Goal: Contribute content

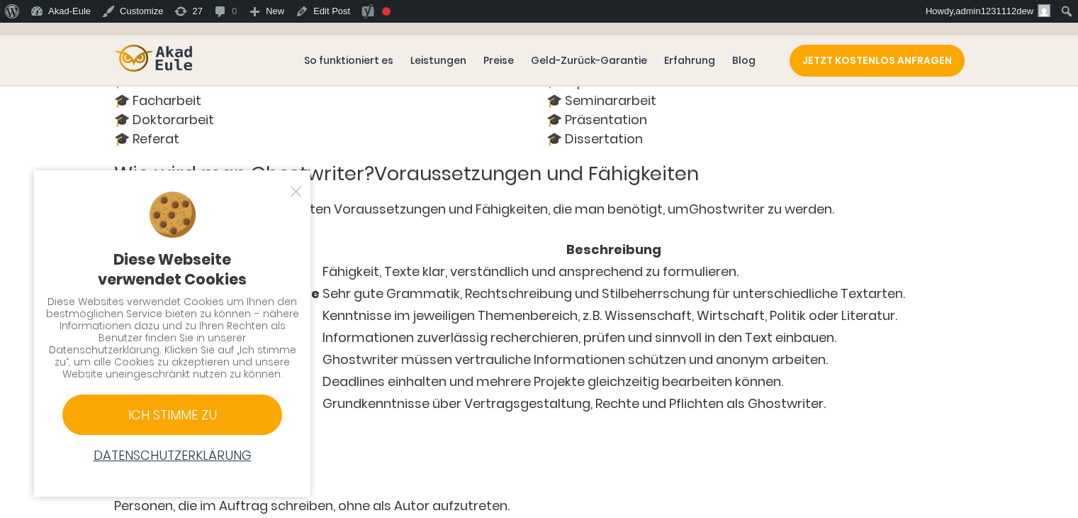
scroll to position [2952, 0]
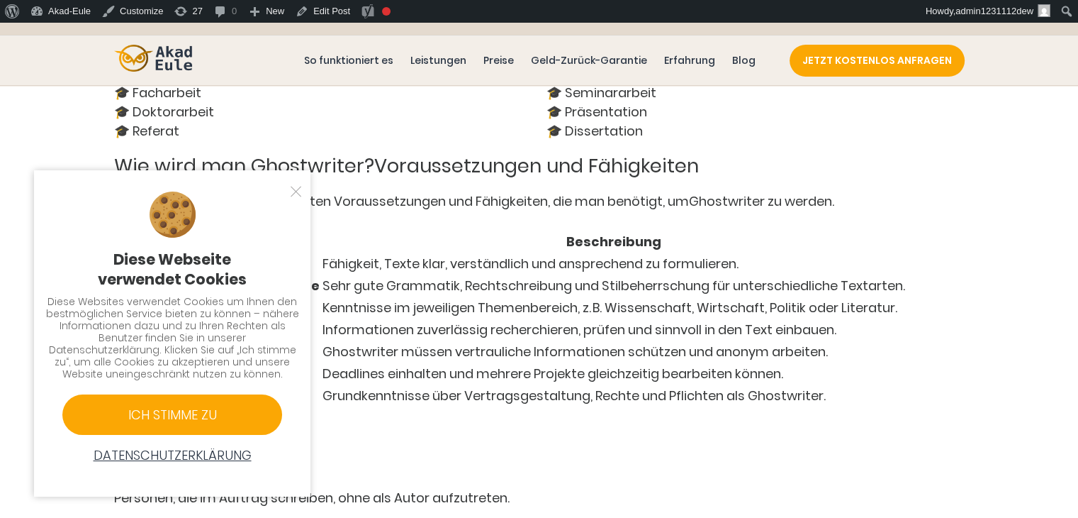
click at [296, 190] on div at bounding box center [289, 191] width 14 height 14
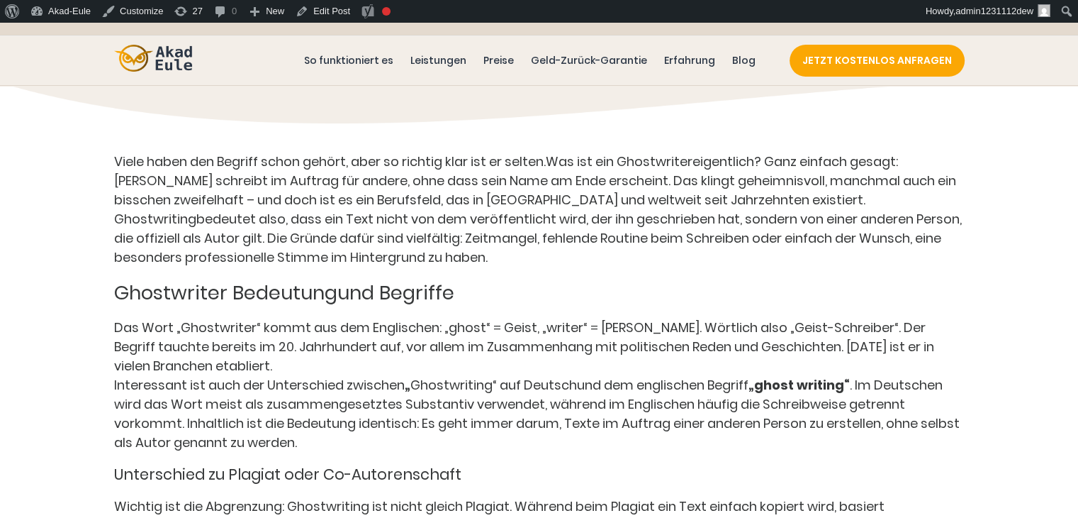
scroll to position [1205, 0]
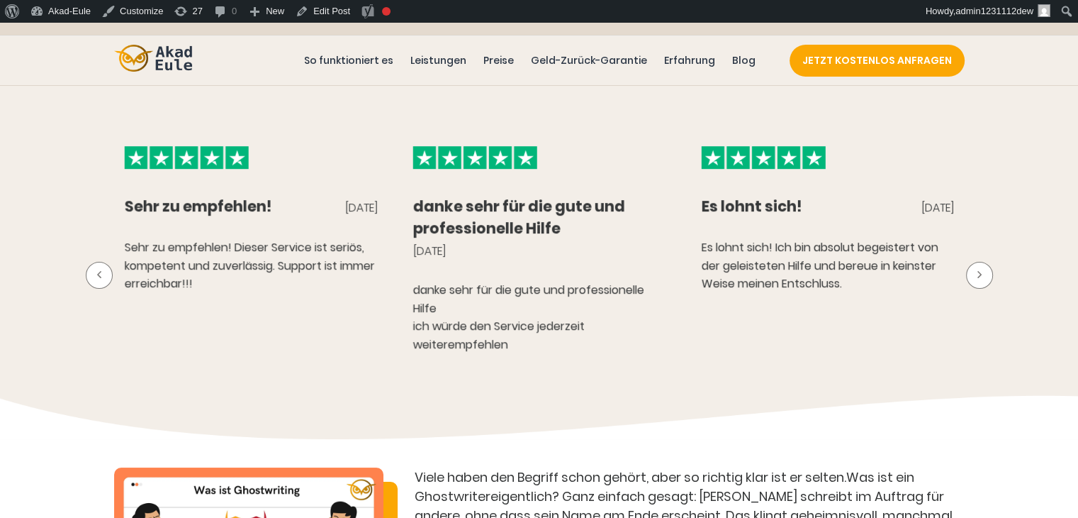
scroll to position [709, 0]
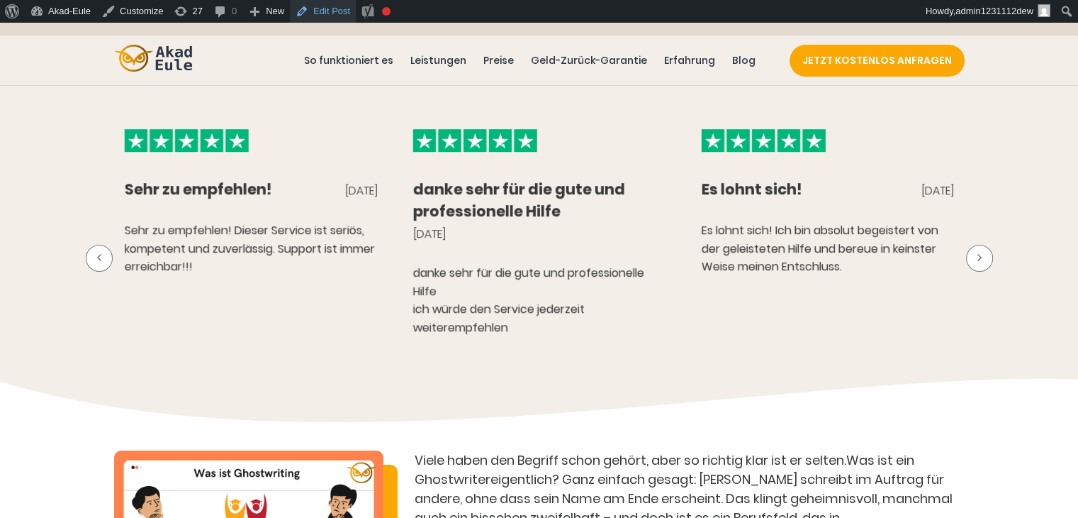
click at [325, 12] on link "Edit Post" at bounding box center [323, 11] width 66 height 23
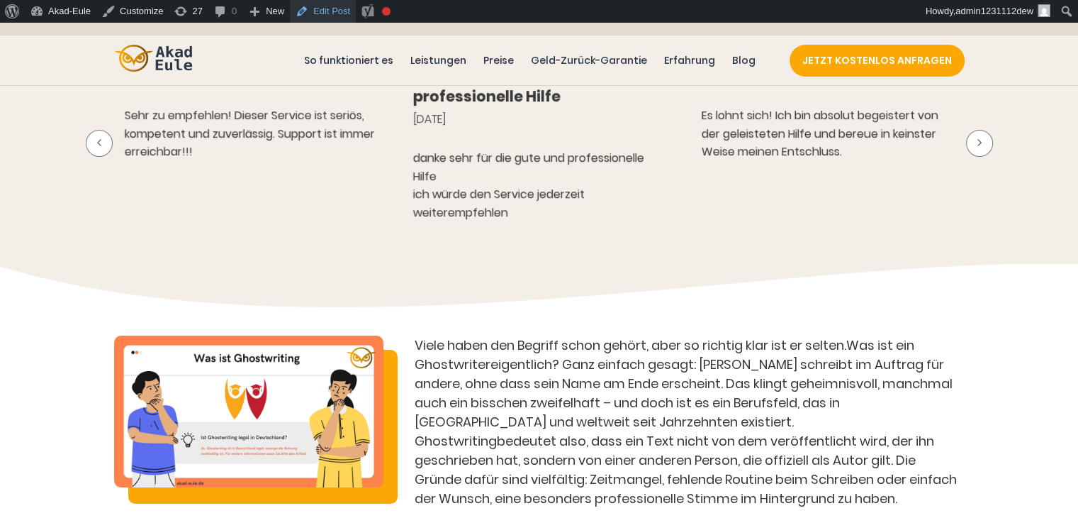
scroll to position [1063, 0]
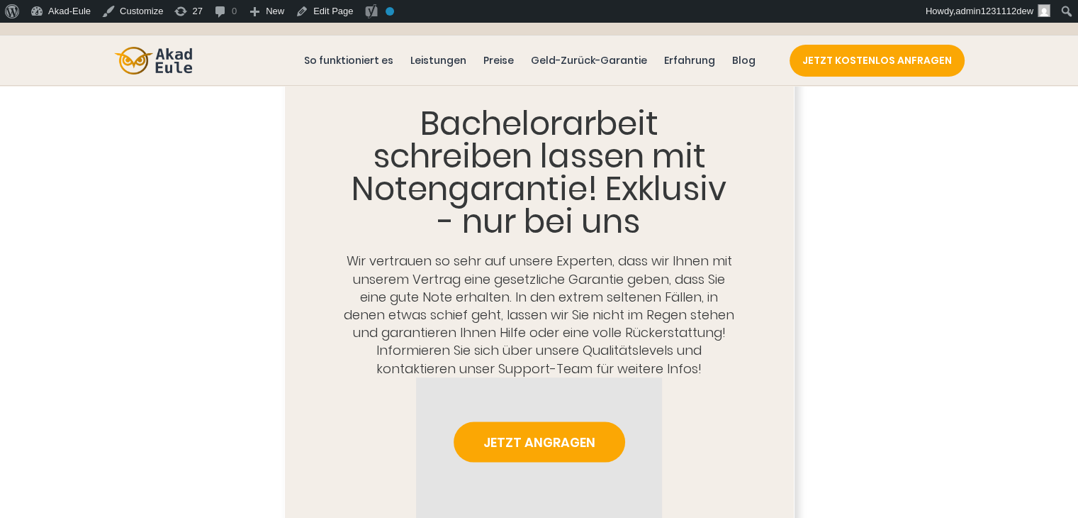
scroll to position [638, 0]
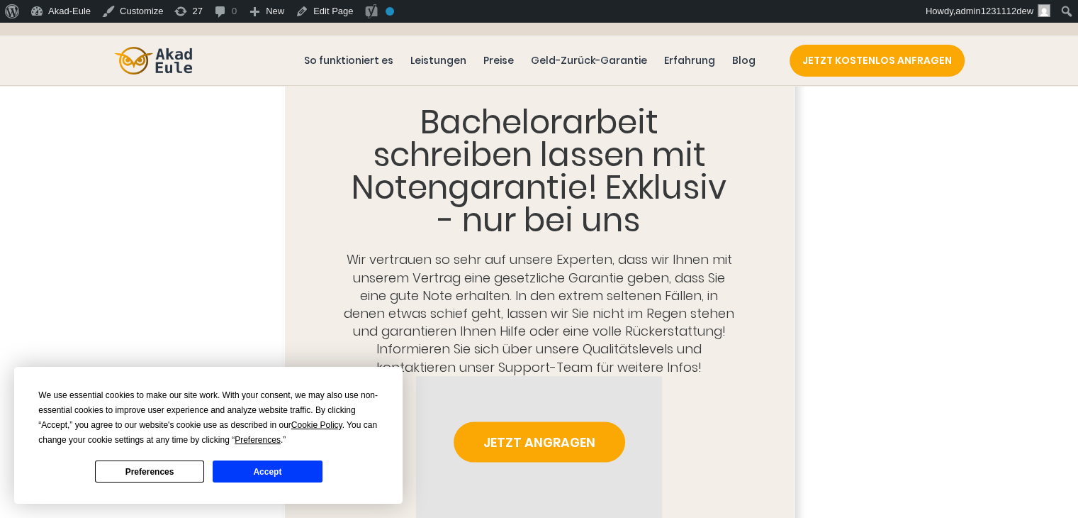
click at [293, 469] on button "Accept" at bounding box center [267, 471] width 109 height 22
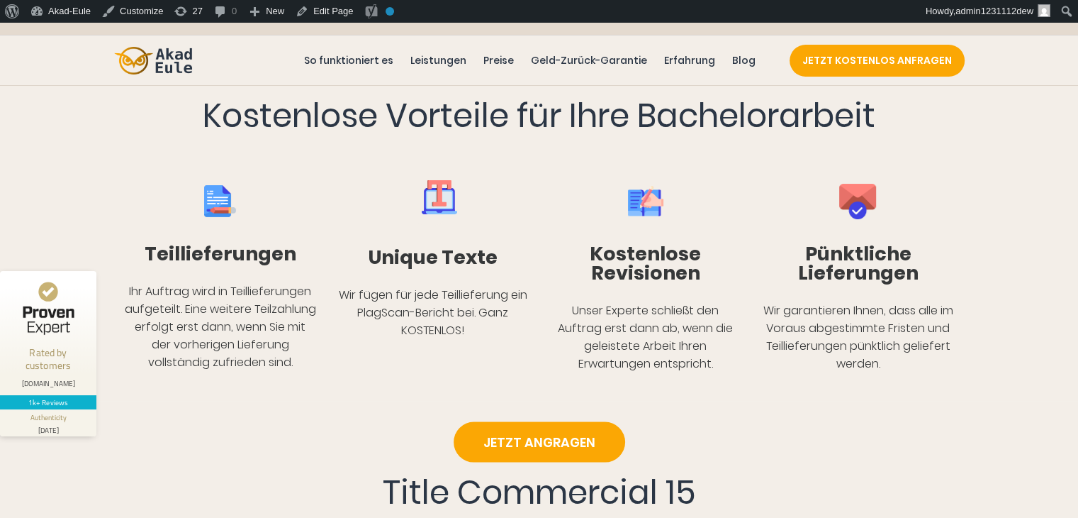
scroll to position [1418, 0]
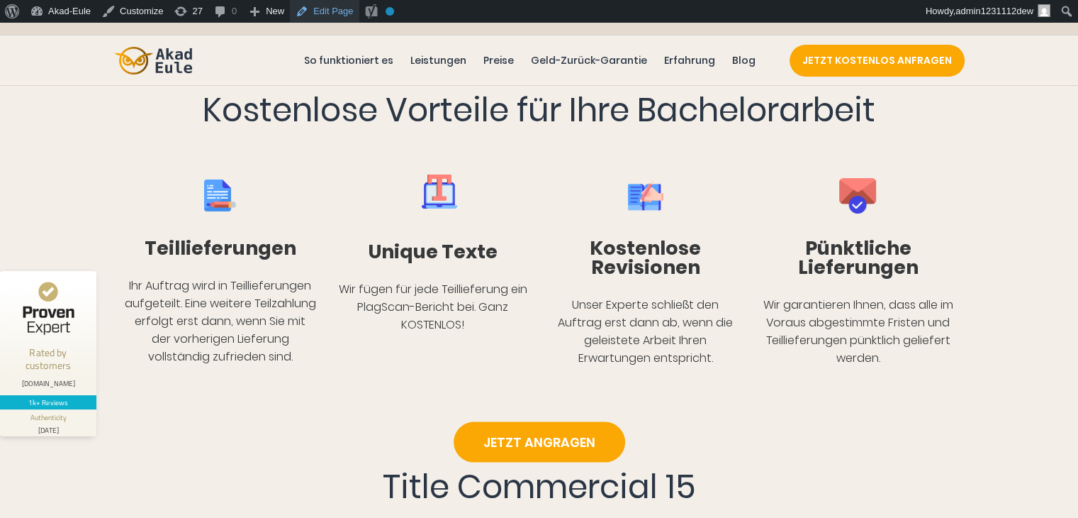
click at [325, 14] on link "Edit Page" at bounding box center [324, 11] width 69 height 23
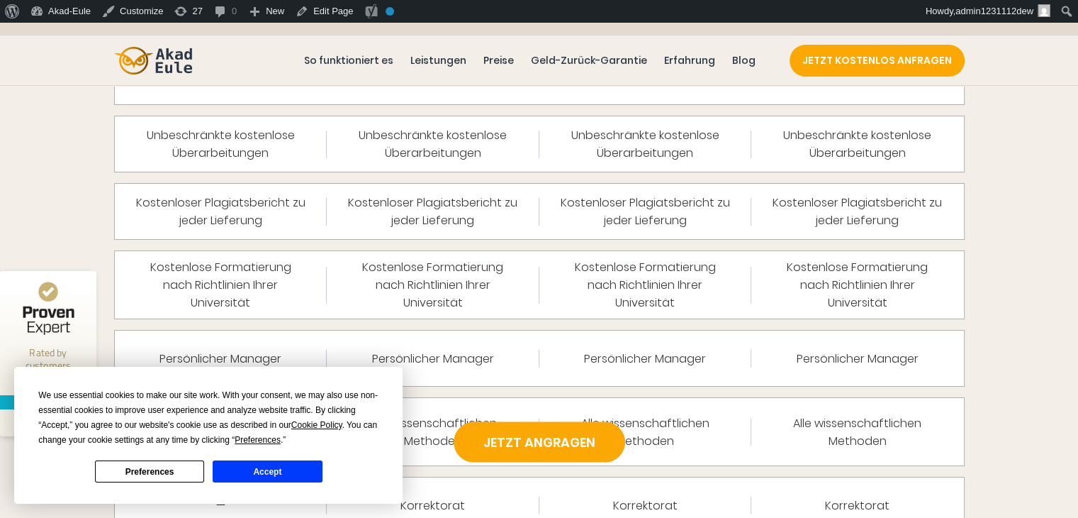
click at [286, 482] on div "We use essential cookies to make our site work. With your consent, we may also …" at bounding box center [208, 435] width 389 height 137
click at [289, 475] on button "Accept" at bounding box center [267, 471] width 109 height 22
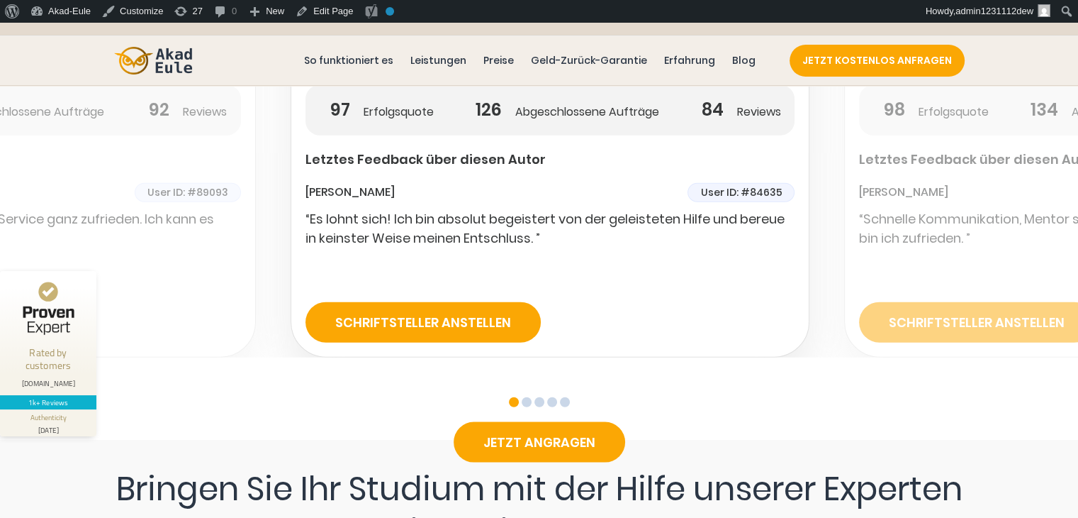
scroll to position [3474, 0]
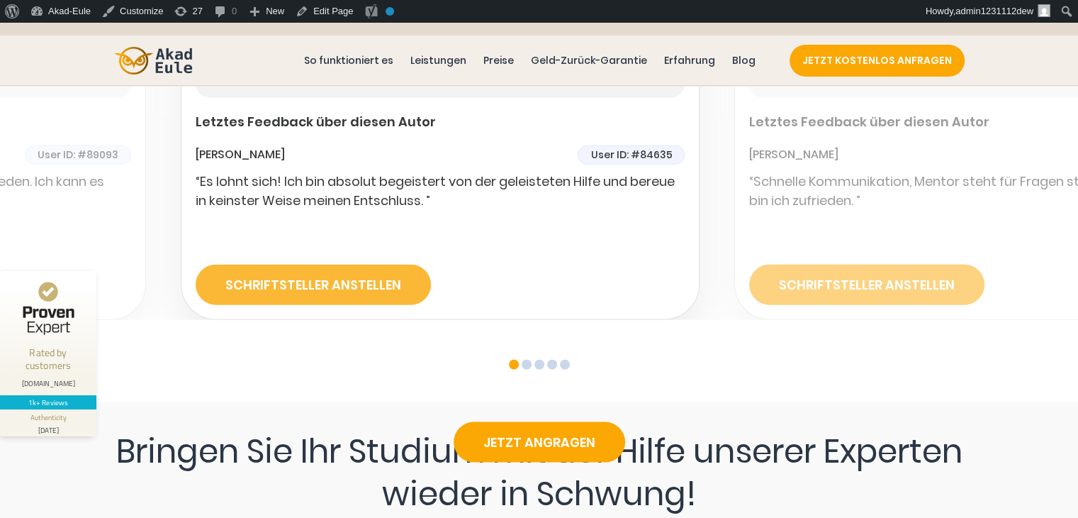
drag, startPoint x: 631, startPoint y: 235, endPoint x: 100, endPoint y: 249, distance: 531.2
click at [196, 250] on div "SCHRIFTSTELLER ANSTELLEN" at bounding box center [440, 273] width 489 height 62
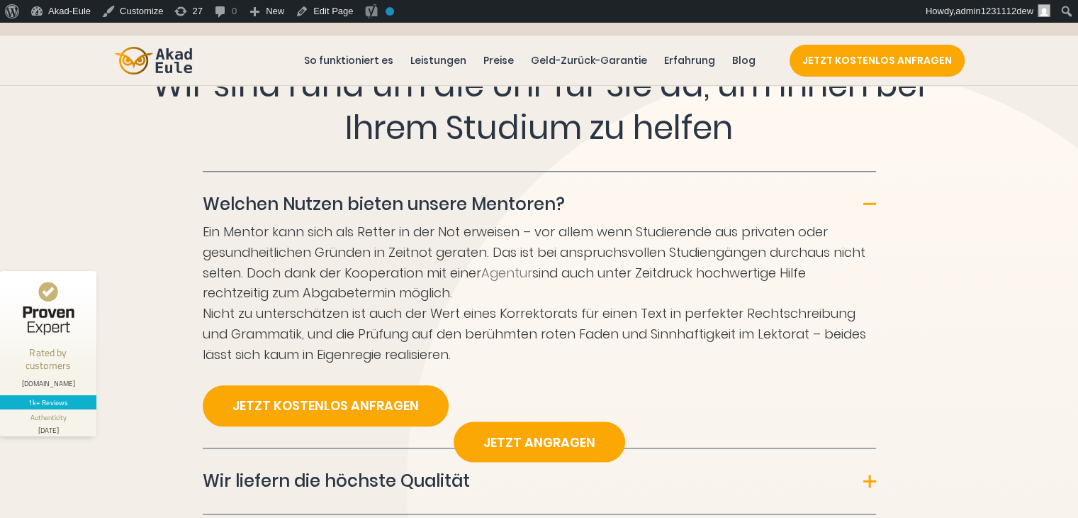
scroll to position [6735, 0]
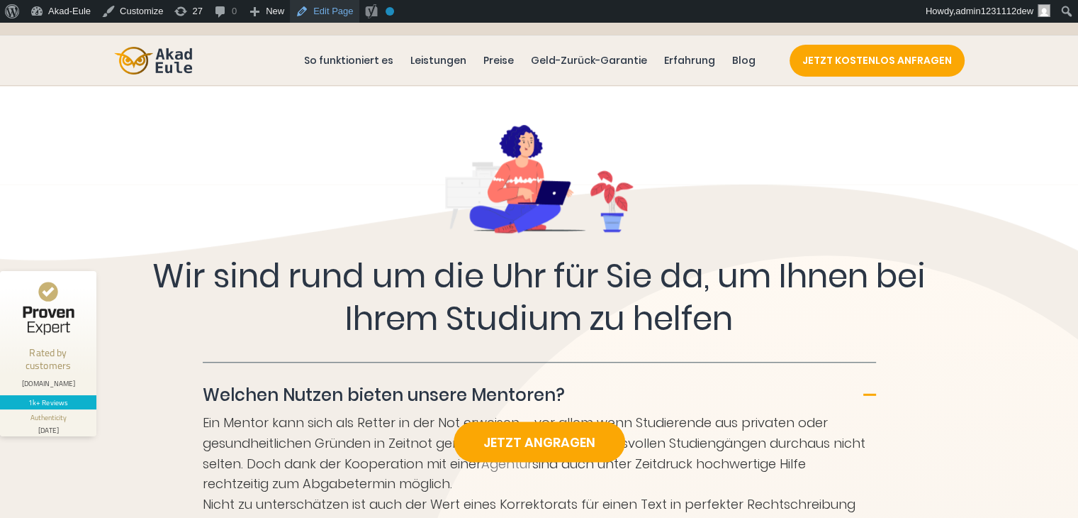
click at [327, 10] on link "Edit Page" at bounding box center [324, 11] width 69 height 23
